Goal: Task Accomplishment & Management: Manage account settings

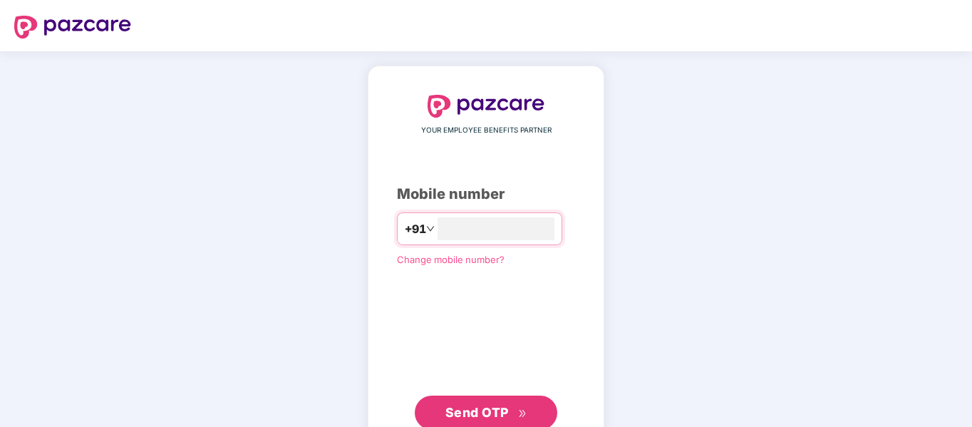
type input "**********"
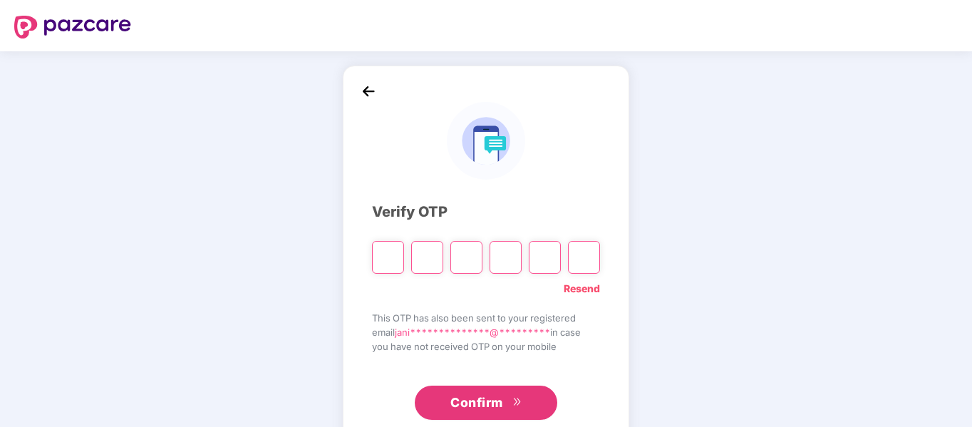
type input "*"
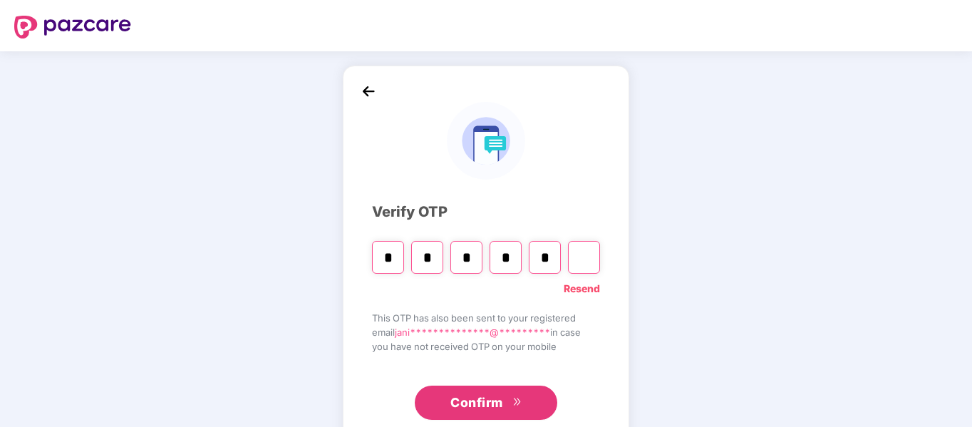
type input "*"
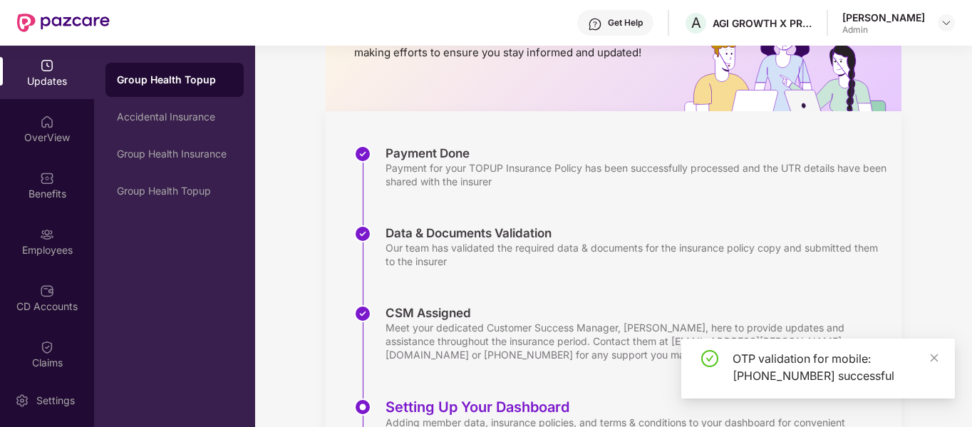
scroll to position [278, 0]
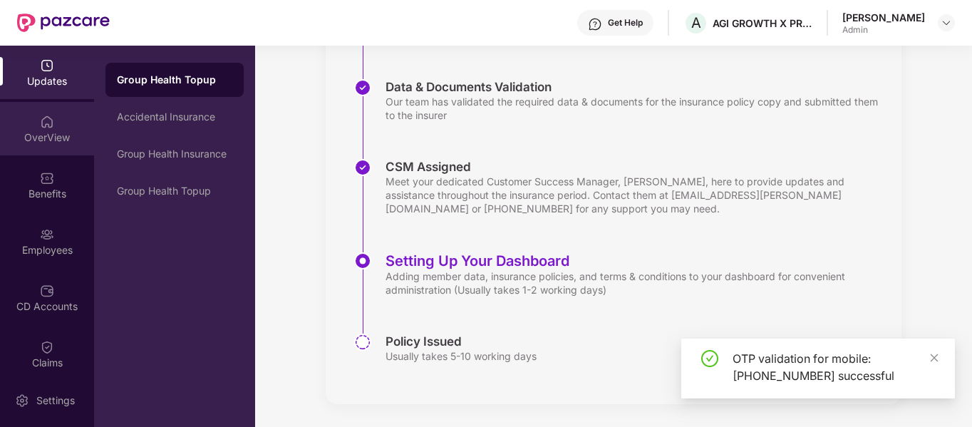
click at [63, 128] on div "OverView" at bounding box center [47, 128] width 94 height 53
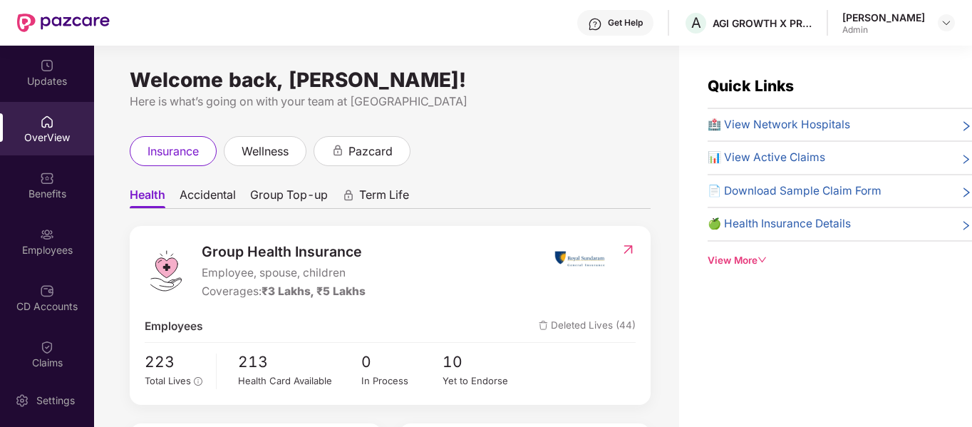
click at [730, 258] on div "View More" at bounding box center [840, 260] width 264 height 15
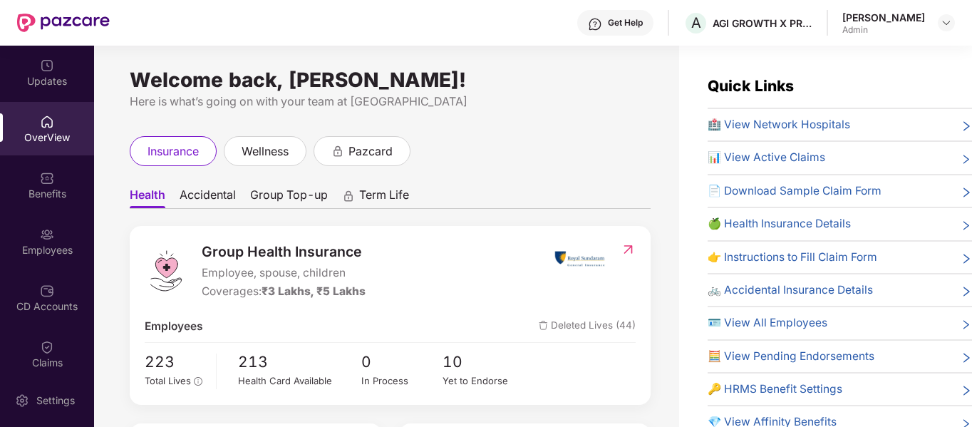
click at [776, 188] on span "📄 Download Sample Claim Form" at bounding box center [795, 191] width 174 height 17
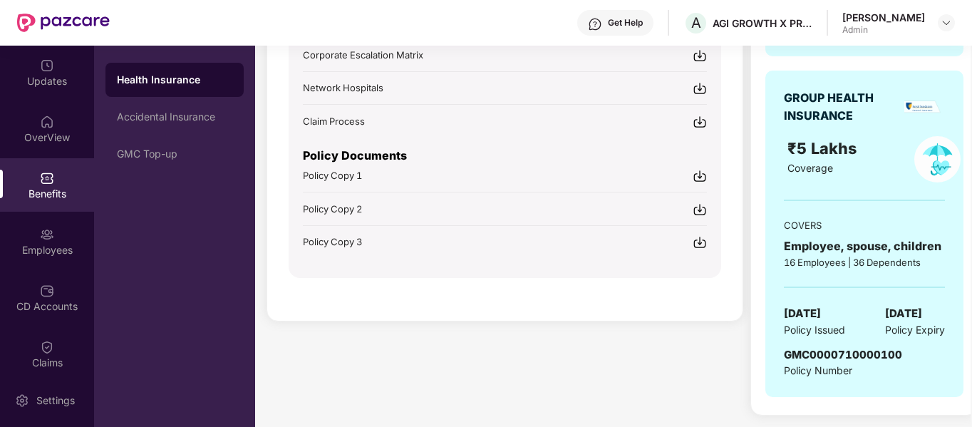
scroll to position [327, 0]
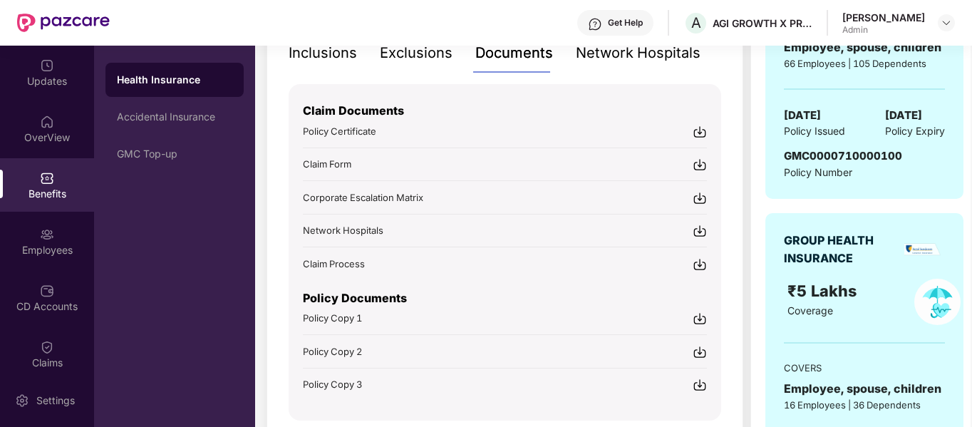
click at [696, 165] on img at bounding box center [700, 165] width 14 height 14
click at [705, 260] on img at bounding box center [700, 264] width 14 height 14
click at [700, 267] on img at bounding box center [700, 264] width 14 height 14
click at [602, 19] on img at bounding box center [595, 24] width 14 height 14
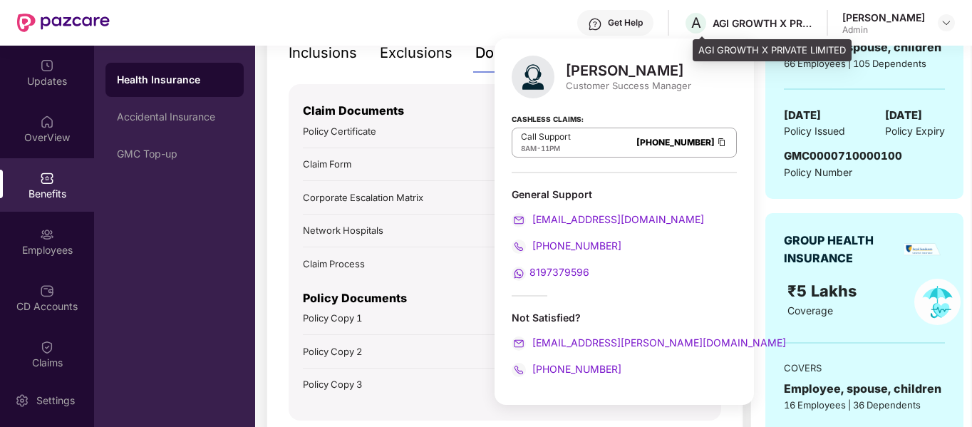
click at [700, 36] on span at bounding box center [702, 38] width 7 height 4
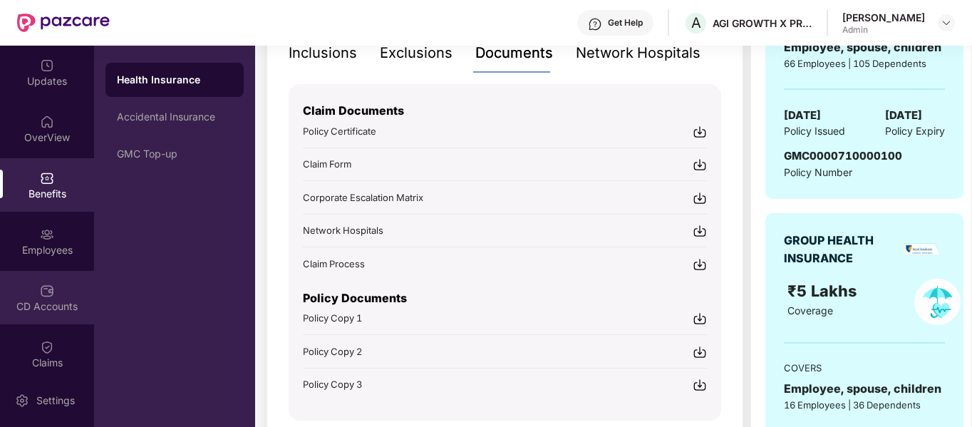
click at [45, 297] on img at bounding box center [47, 291] width 14 height 14
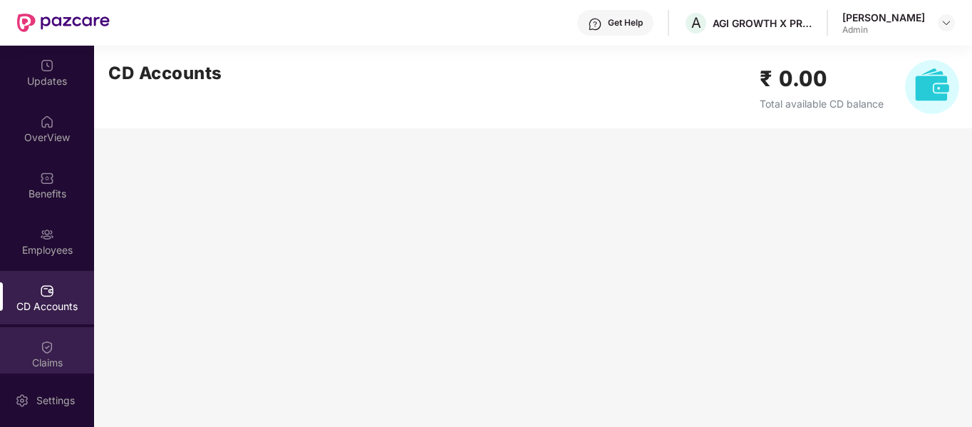
click at [40, 349] on img at bounding box center [47, 347] width 14 height 14
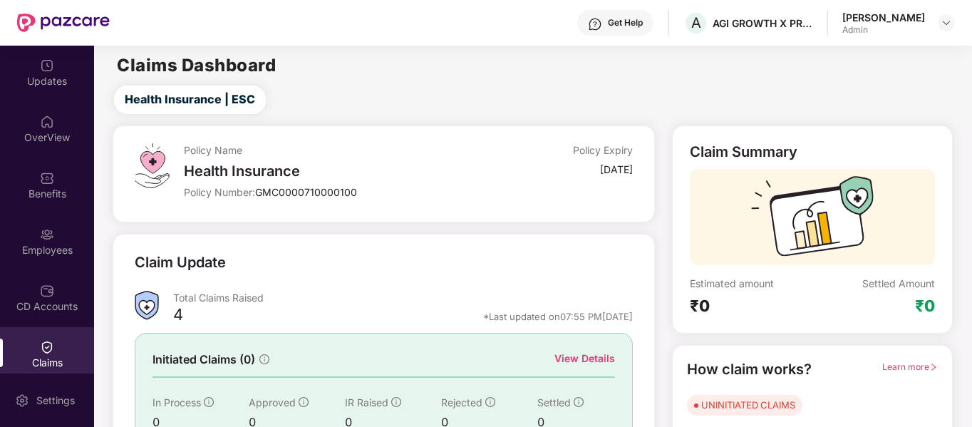
scroll to position [131, 0]
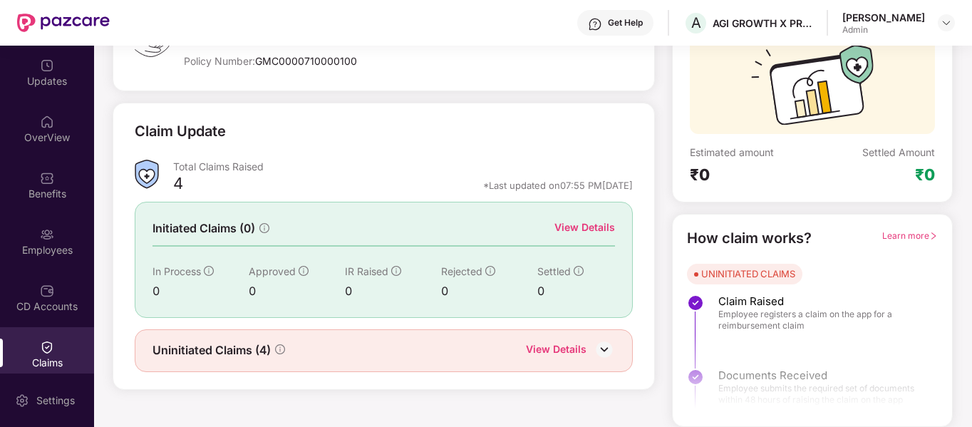
click at [277, 330] on div "Uninitiated Claims (4) View Details" at bounding box center [384, 350] width 498 height 43
click at [277, 351] on icon "info-circle" at bounding box center [280, 349] width 10 height 10
click at [602, 351] on img at bounding box center [604, 349] width 21 height 21
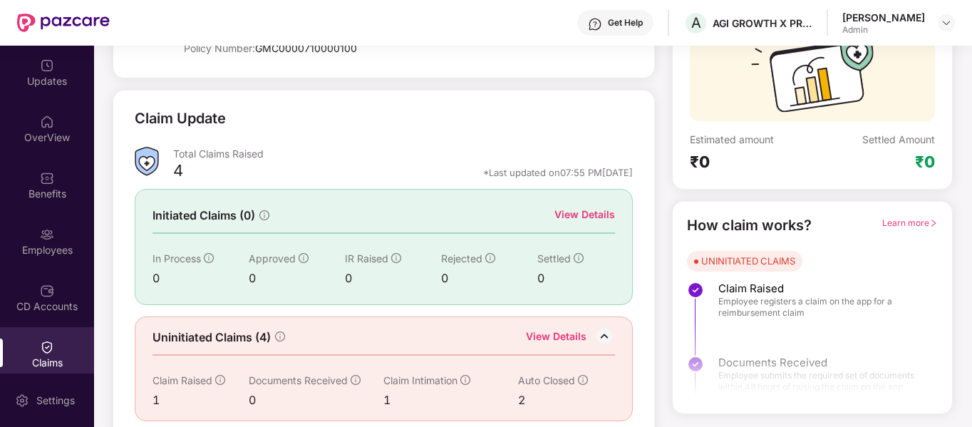
scroll to position [156, 0]
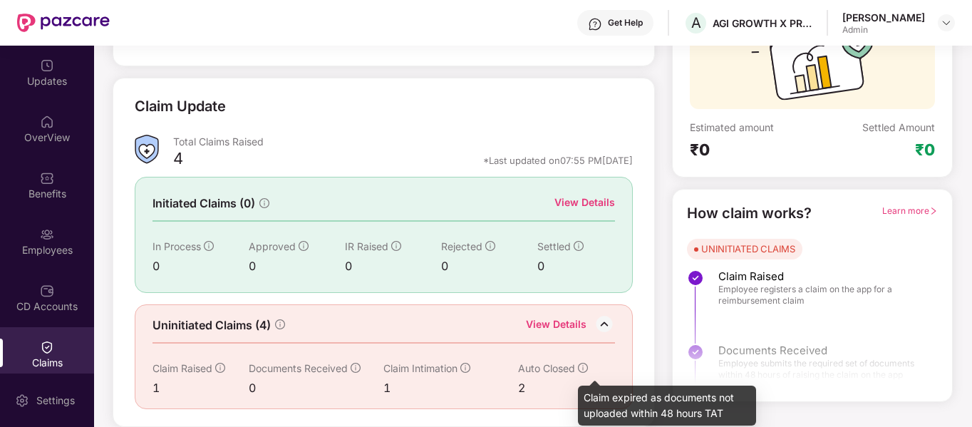
click at [580, 364] on icon "info-circle" at bounding box center [583, 368] width 10 height 10
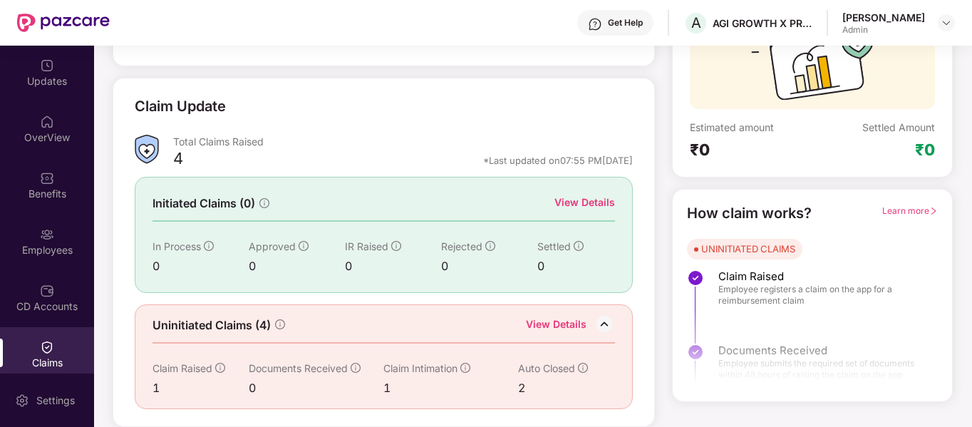
click at [221, 366] on icon "info-circle" at bounding box center [220, 368] width 10 height 10
click at [922, 205] on span "Learn more" at bounding box center [911, 210] width 56 height 11
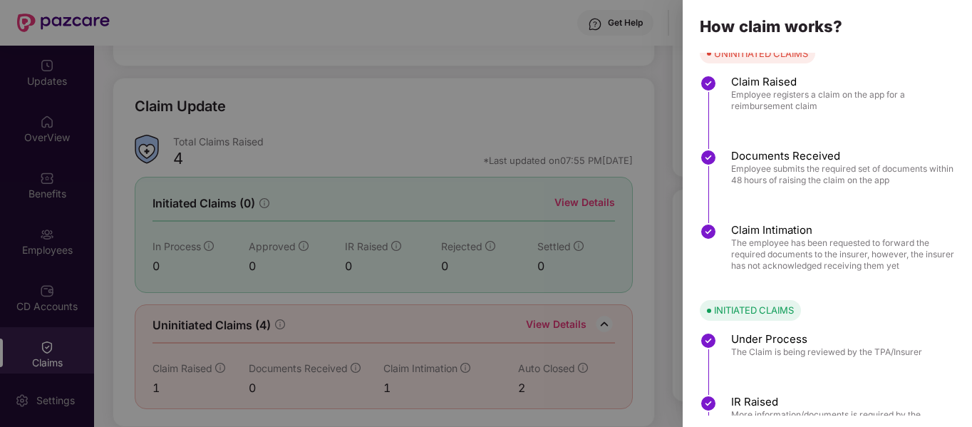
scroll to position [0, 0]
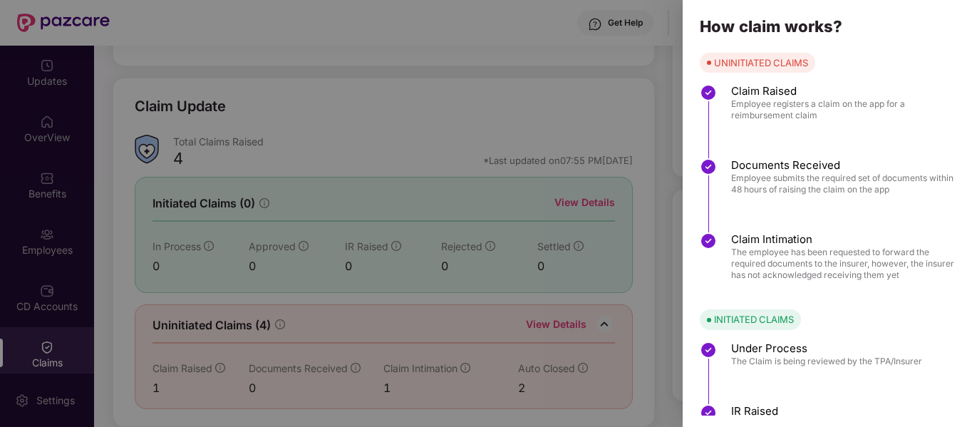
click at [551, 77] on div at bounding box center [486, 213] width 972 height 427
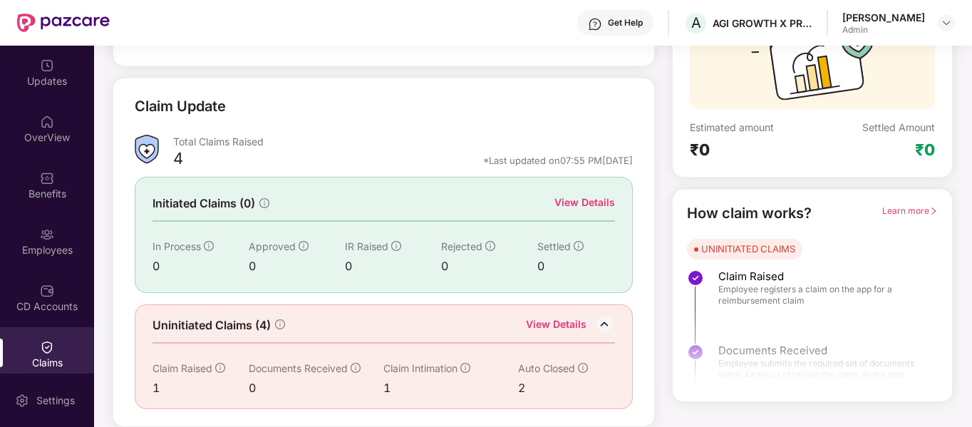
click at [557, 324] on div "View Details" at bounding box center [556, 326] width 61 height 19
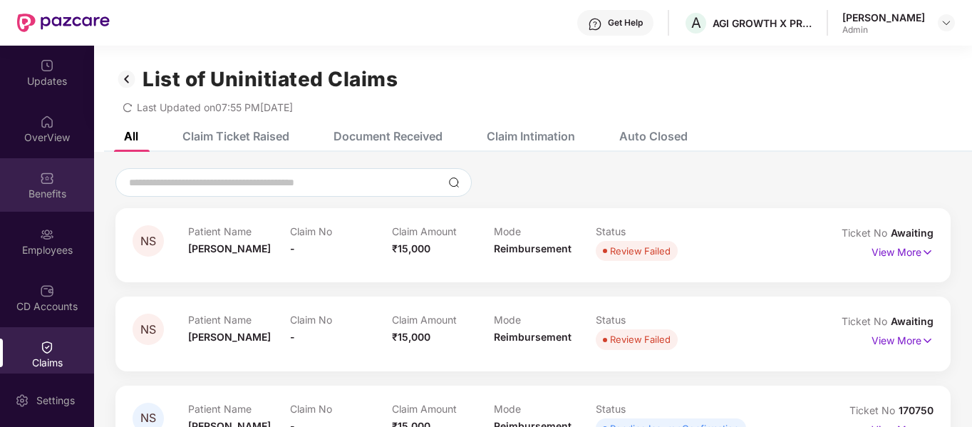
click at [40, 180] on img at bounding box center [47, 178] width 14 height 14
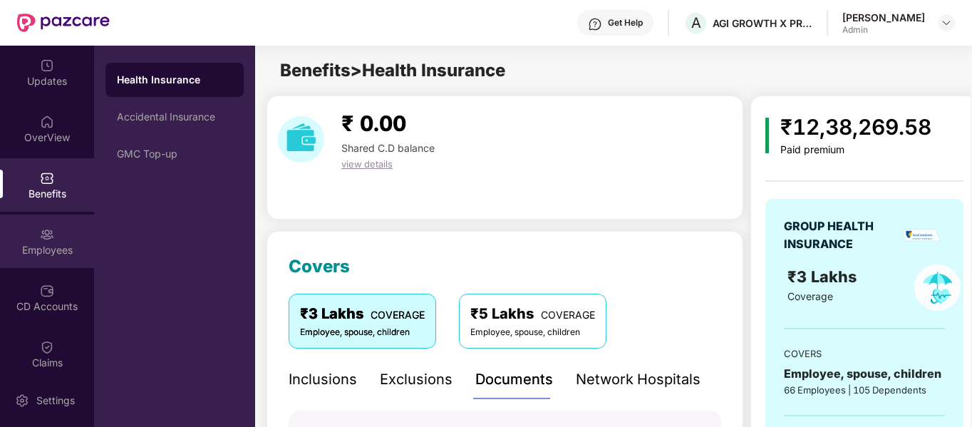
click at [48, 244] on div "Employees" at bounding box center [47, 250] width 94 height 14
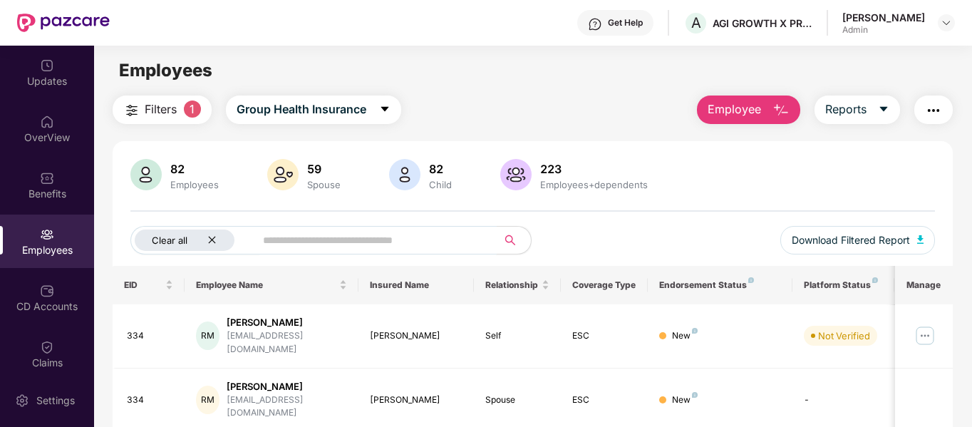
click at [209, 243] on icon "close" at bounding box center [211, 239] width 9 height 9
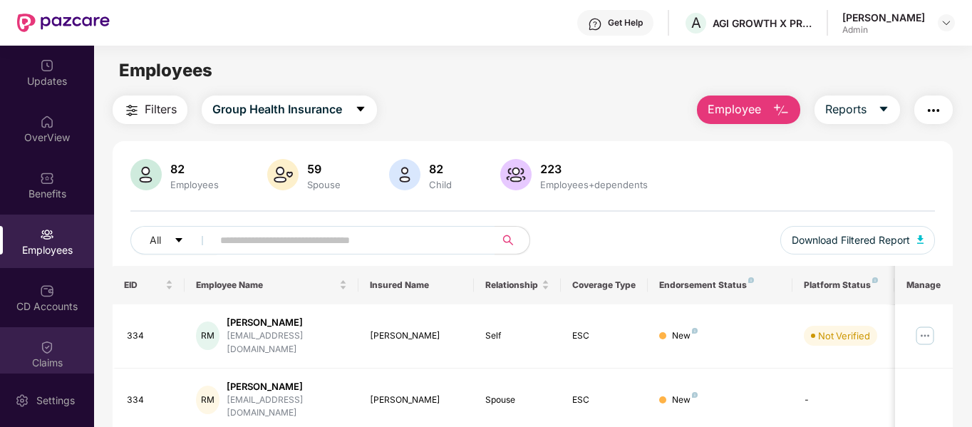
click at [46, 349] on img at bounding box center [47, 347] width 14 height 14
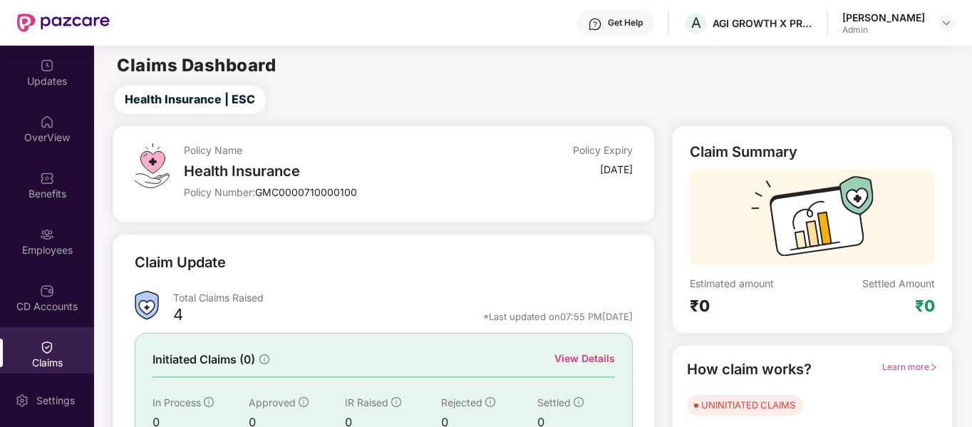
click at [627, 26] on div "Get Help" at bounding box center [625, 22] width 35 height 11
